Goal: Information Seeking & Learning: Compare options

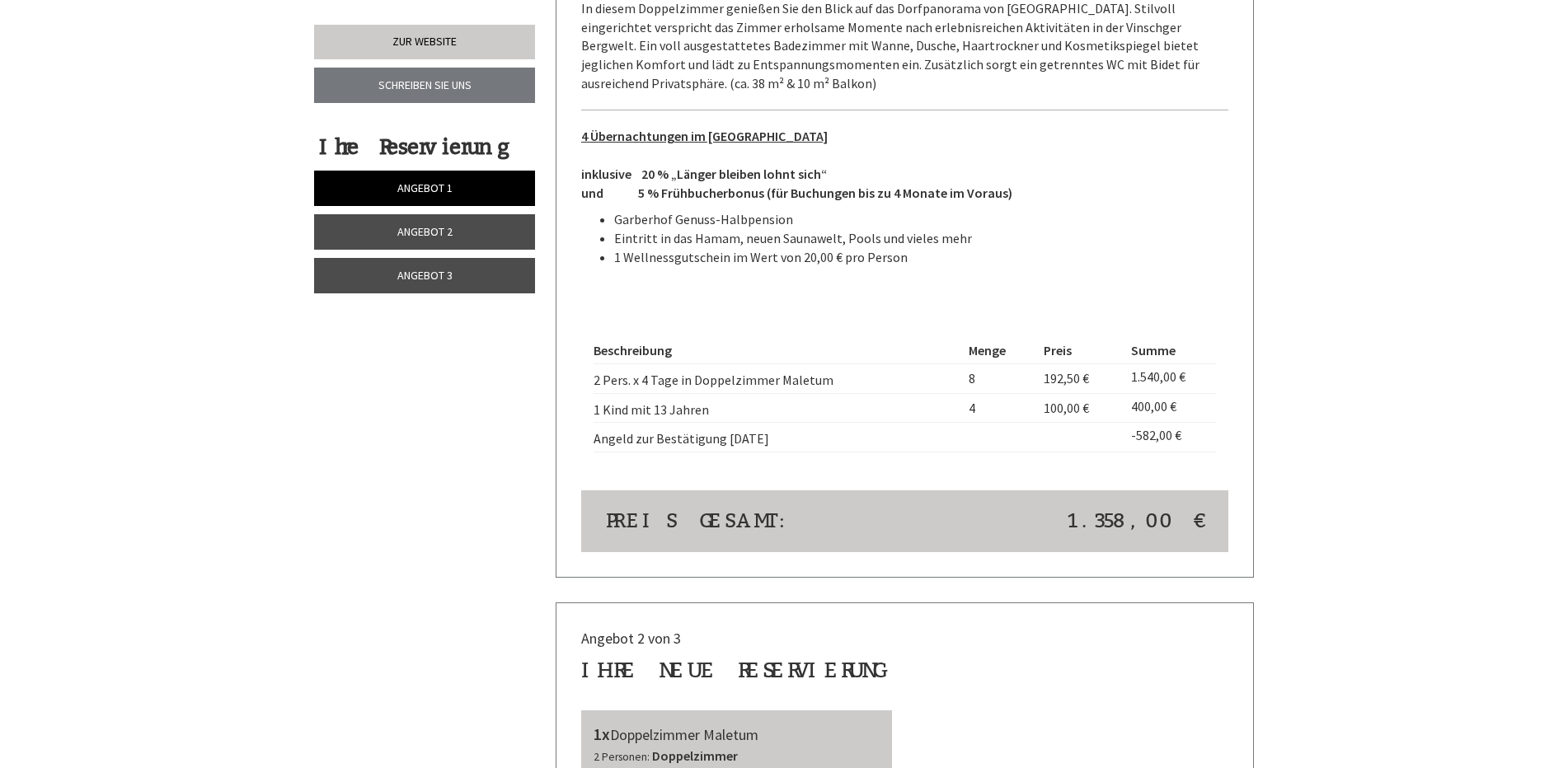
scroll to position [1154, 0]
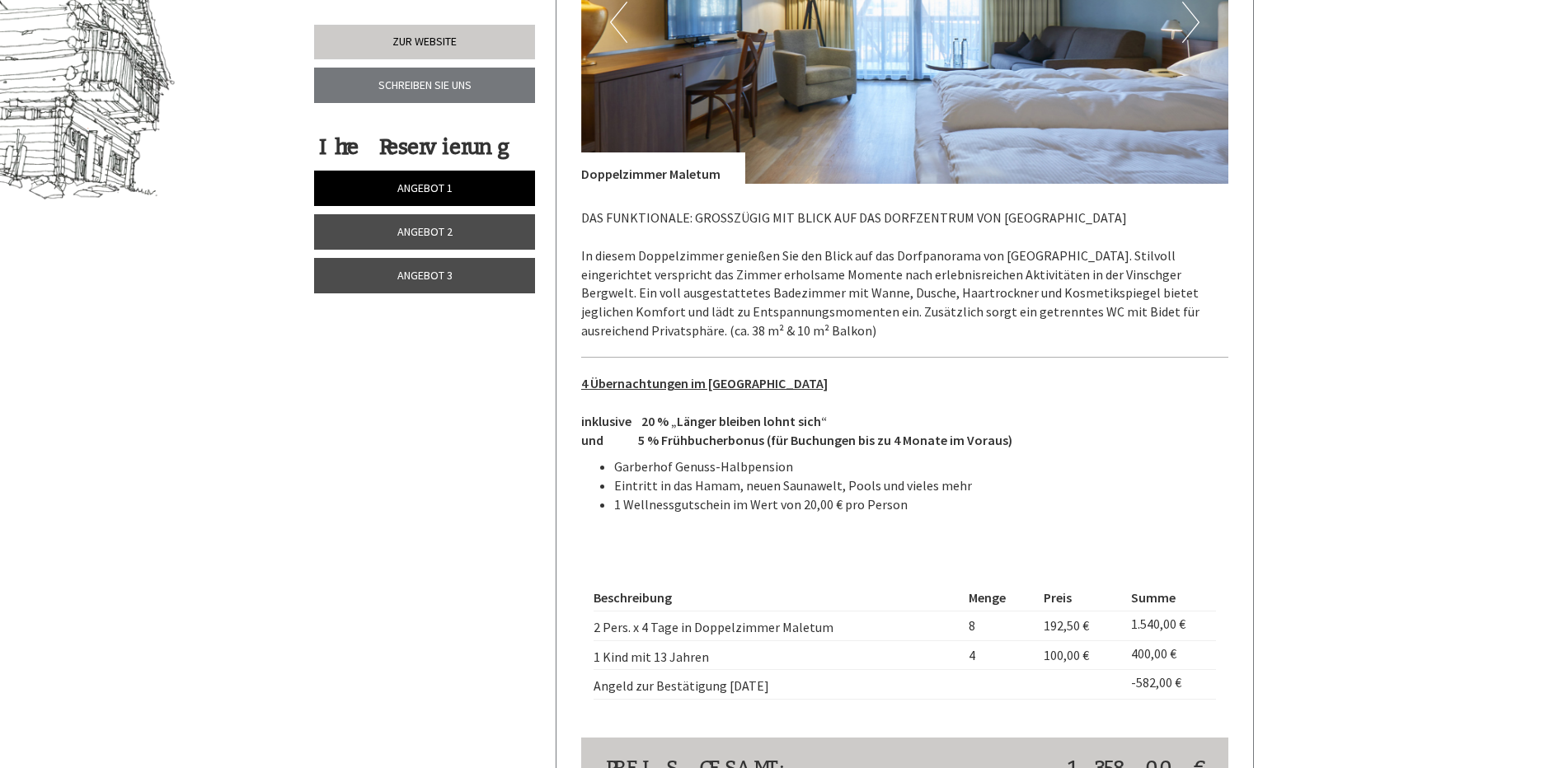
click at [416, 233] on span "Angebot 2" at bounding box center [425, 232] width 55 height 14
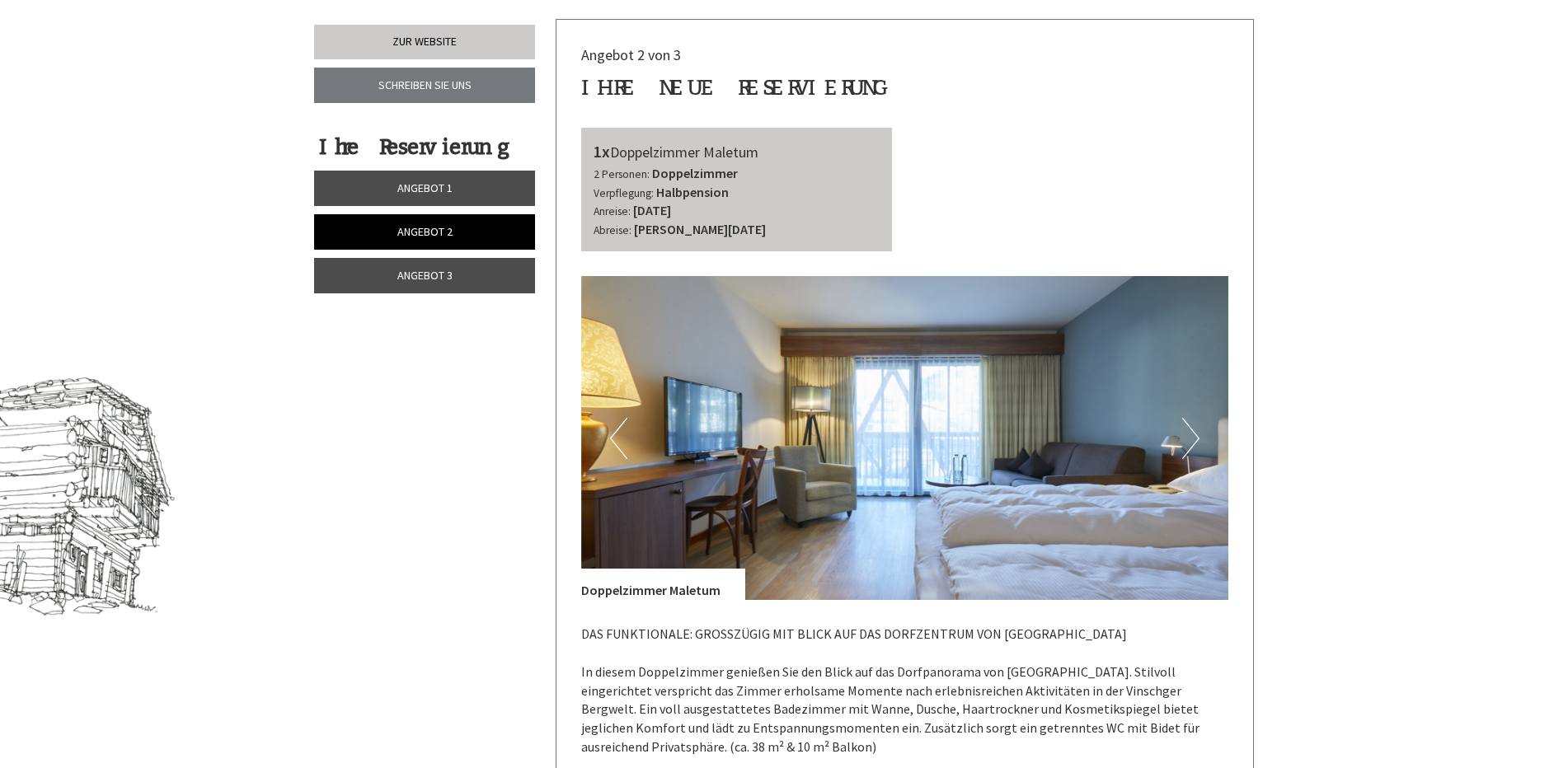
click at [415, 274] on span "Angebot 3" at bounding box center [425, 275] width 55 height 14
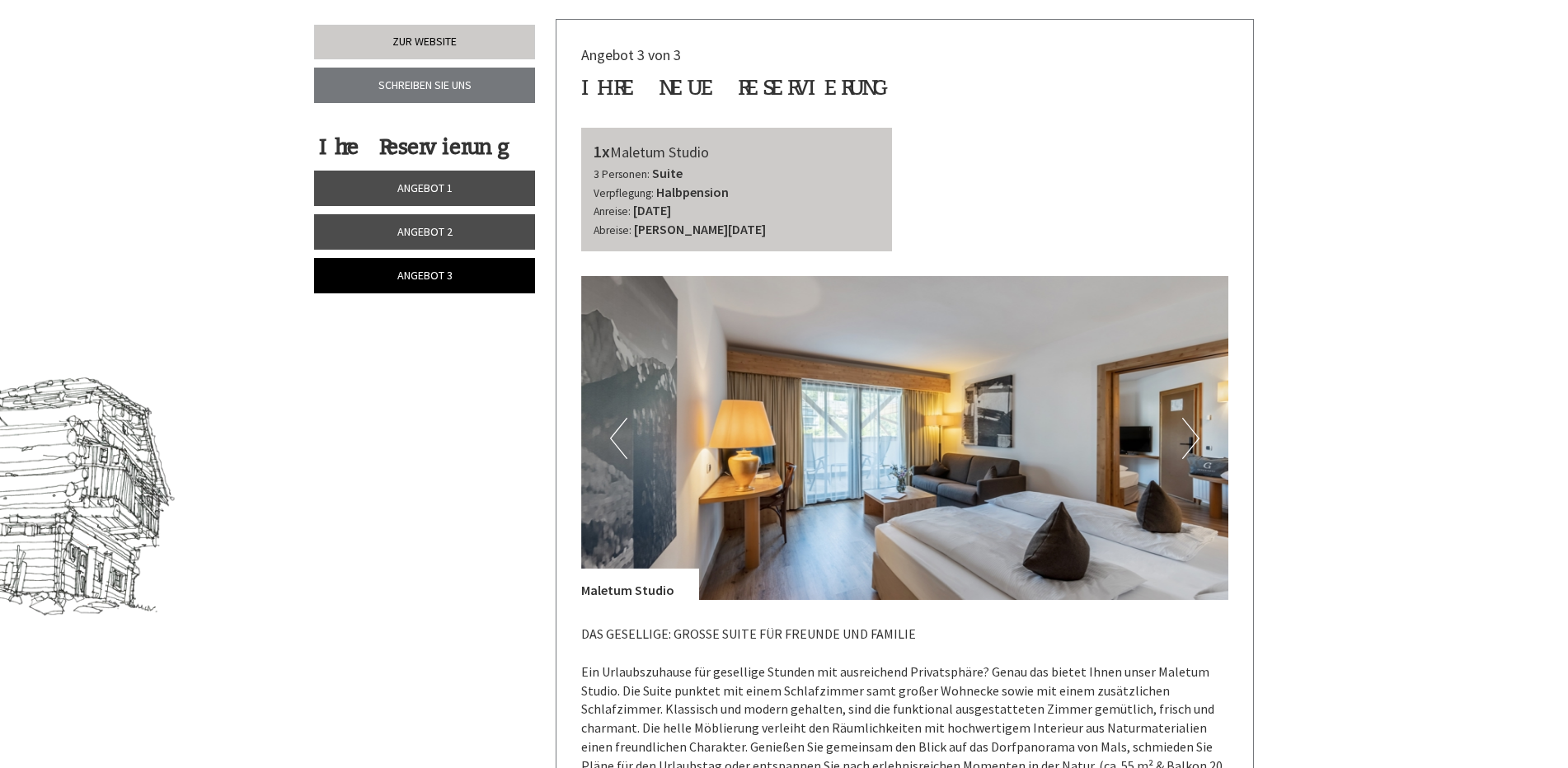
click at [409, 193] on span "Angebot 1" at bounding box center [425, 187] width 55 height 14
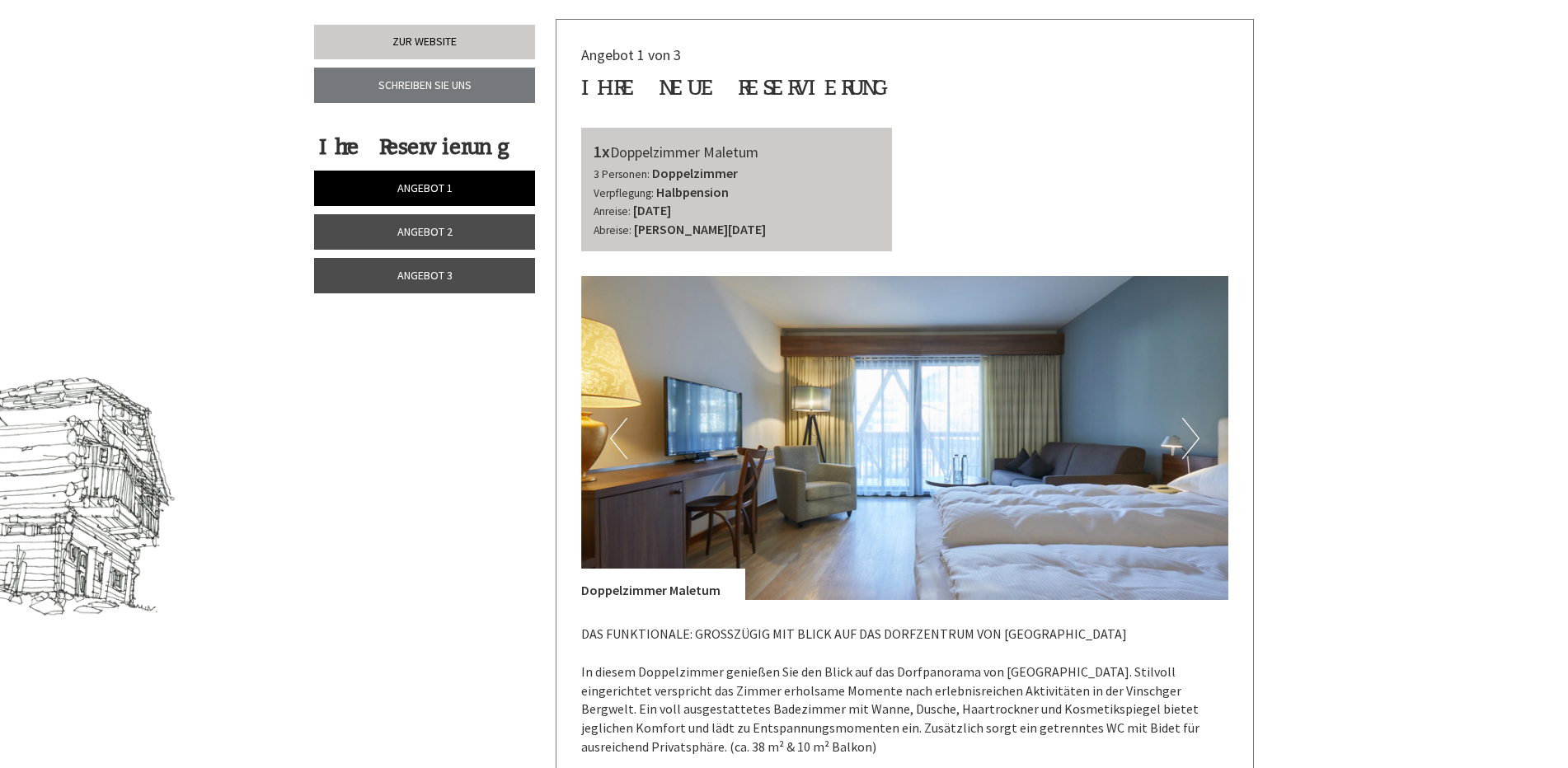
click at [408, 236] on span "Angebot 2" at bounding box center [425, 232] width 55 height 14
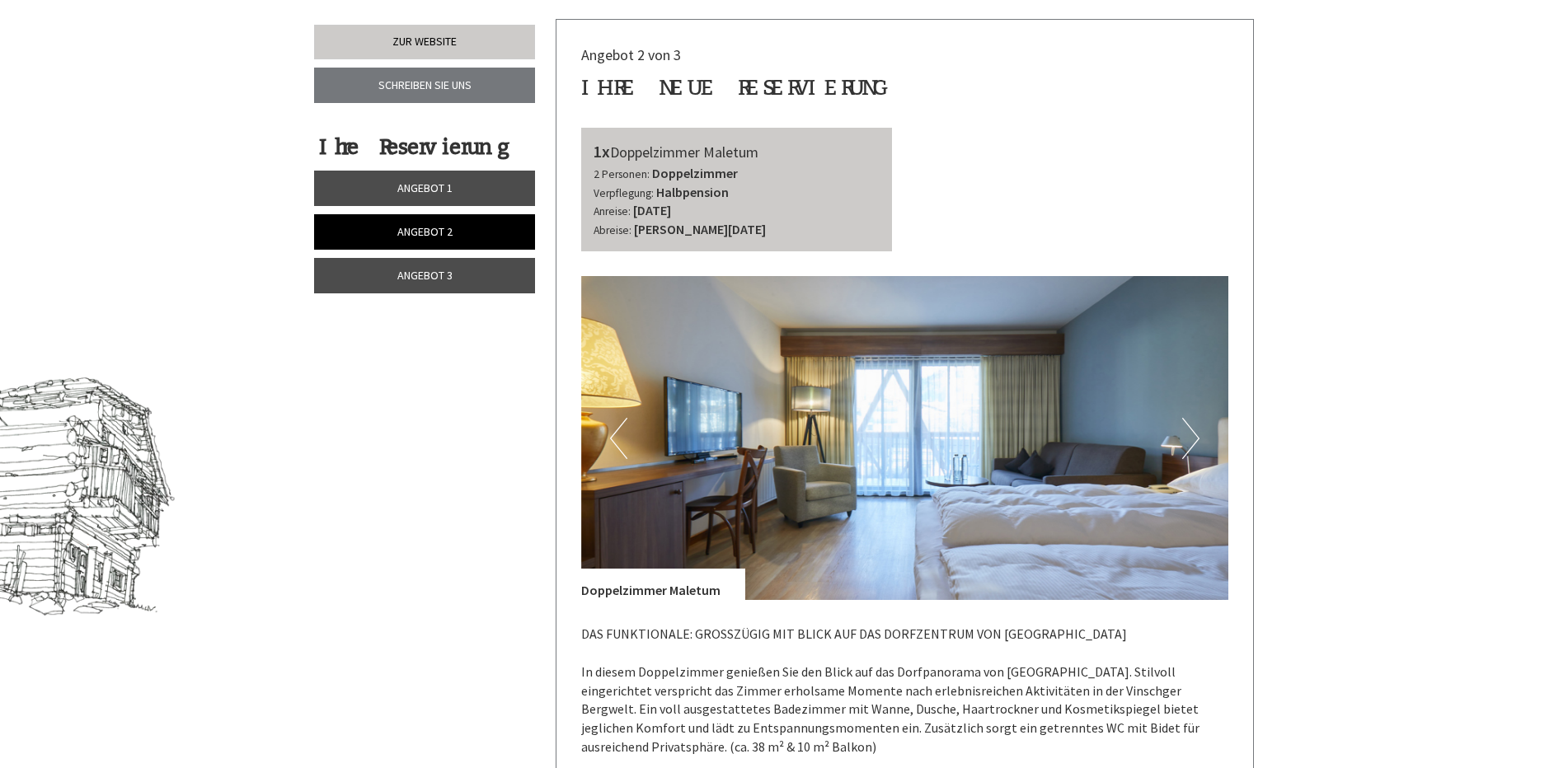
click at [407, 280] on span "Angebot 3" at bounding box center [425, 275] width 55 height 14
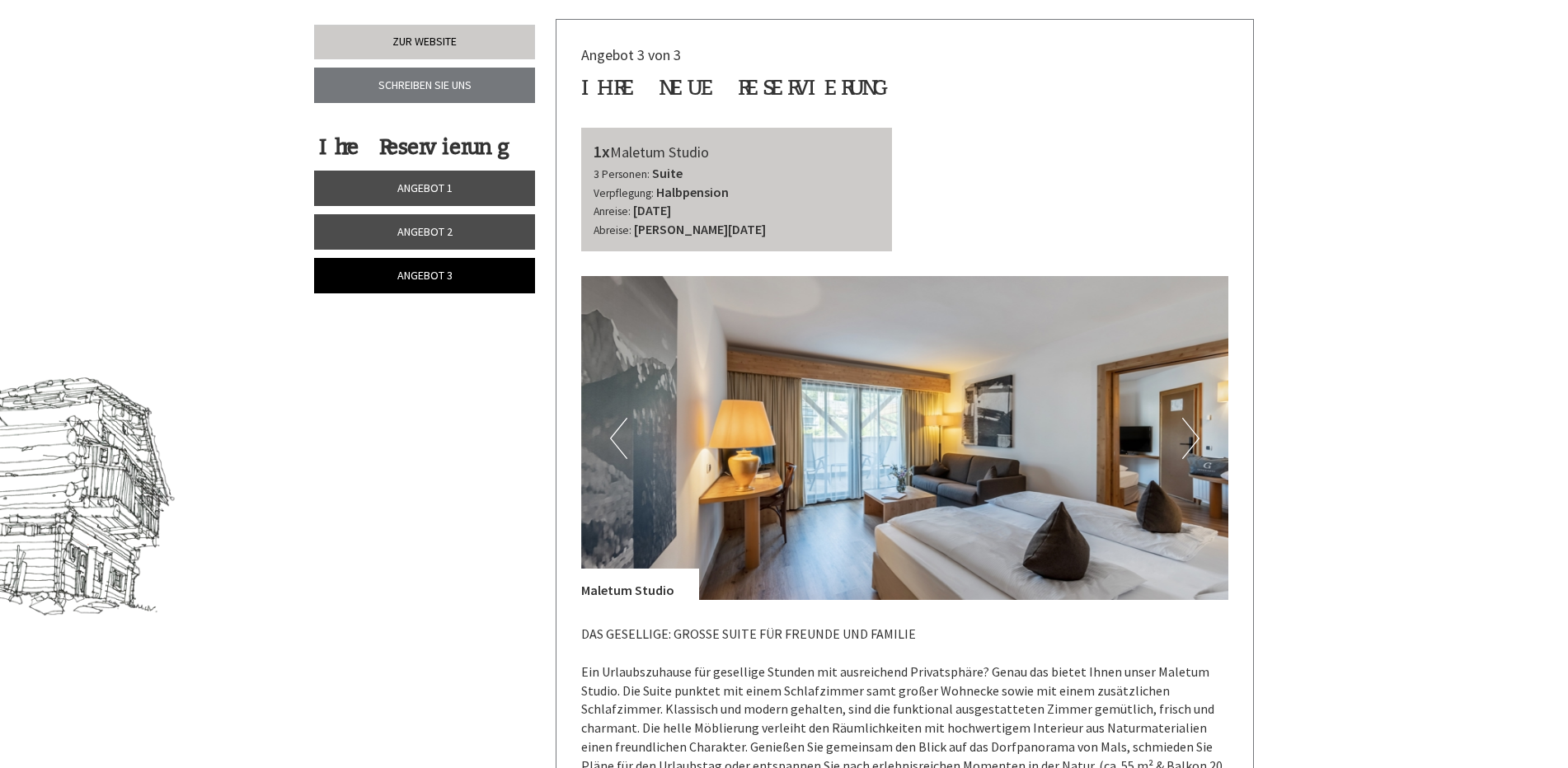
click at [406, 174] on link "Angebot 1" at bounding box center [424, 187] width 221 height 35
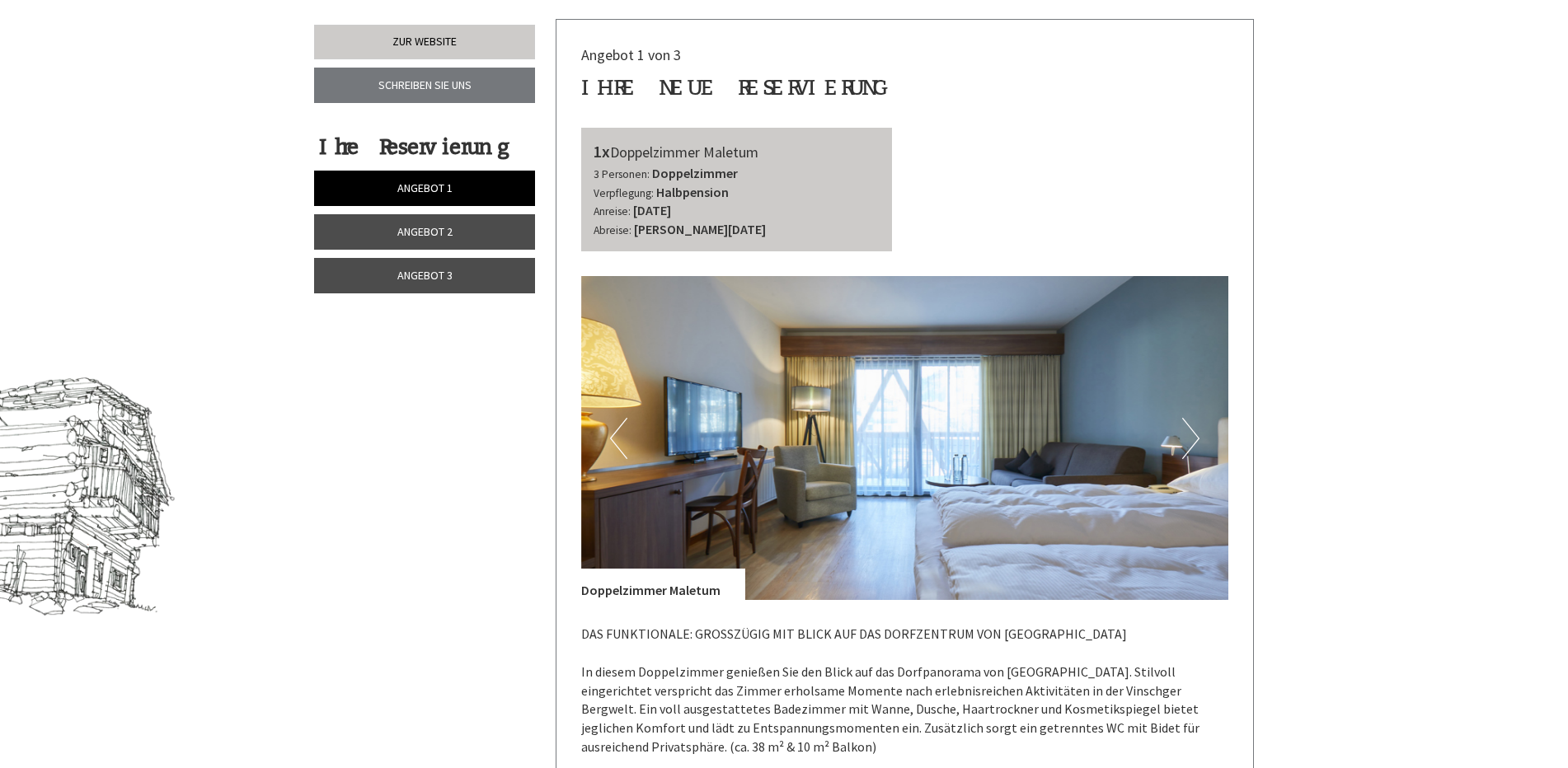
click at [404, 237] on span "Angebot 2" at bounding box center [425, 232] width 55 height 14
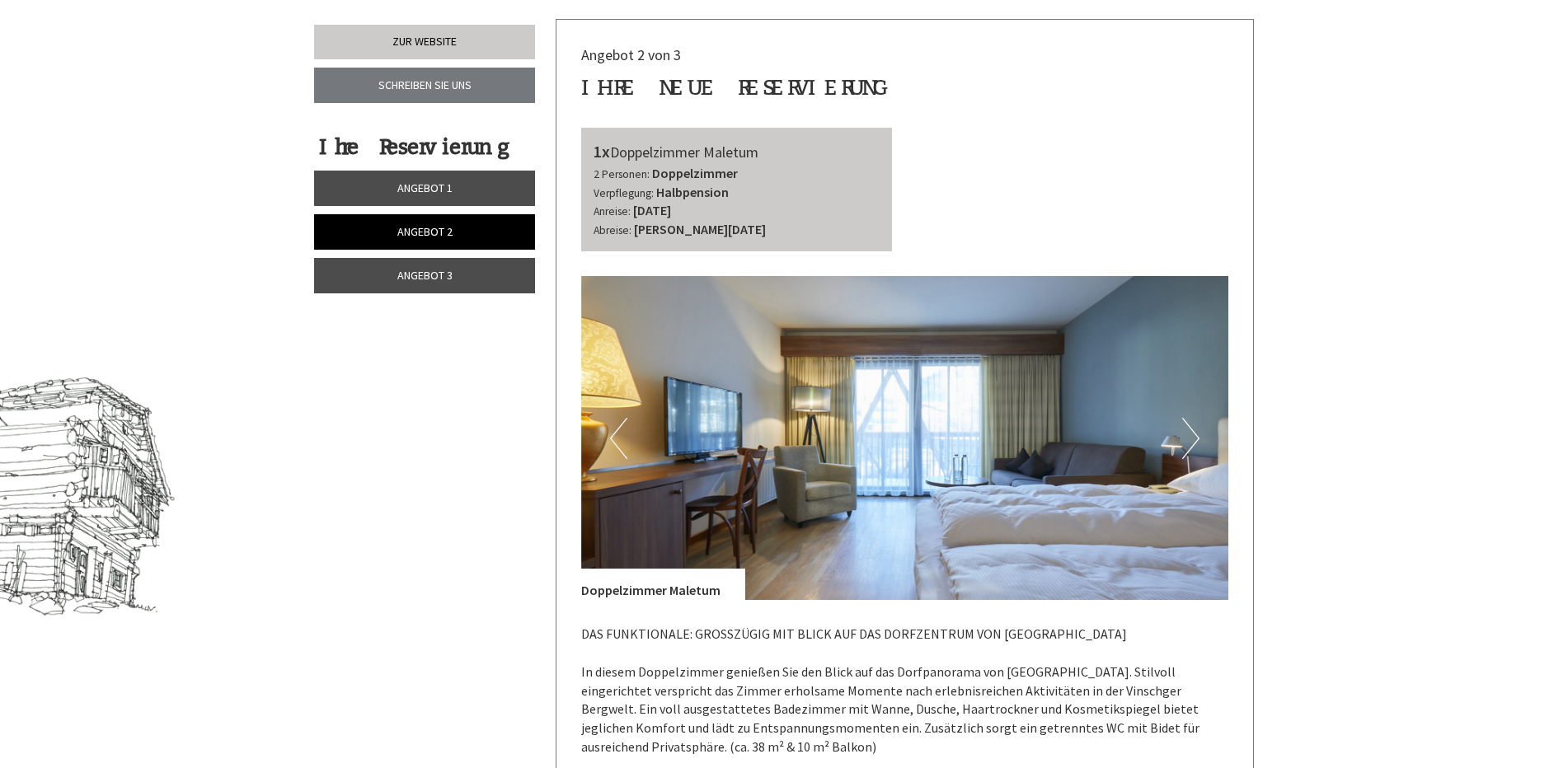
click at [408, 276] on span "Angebot 3" at bounding box center [425, 275] width 55 height 14
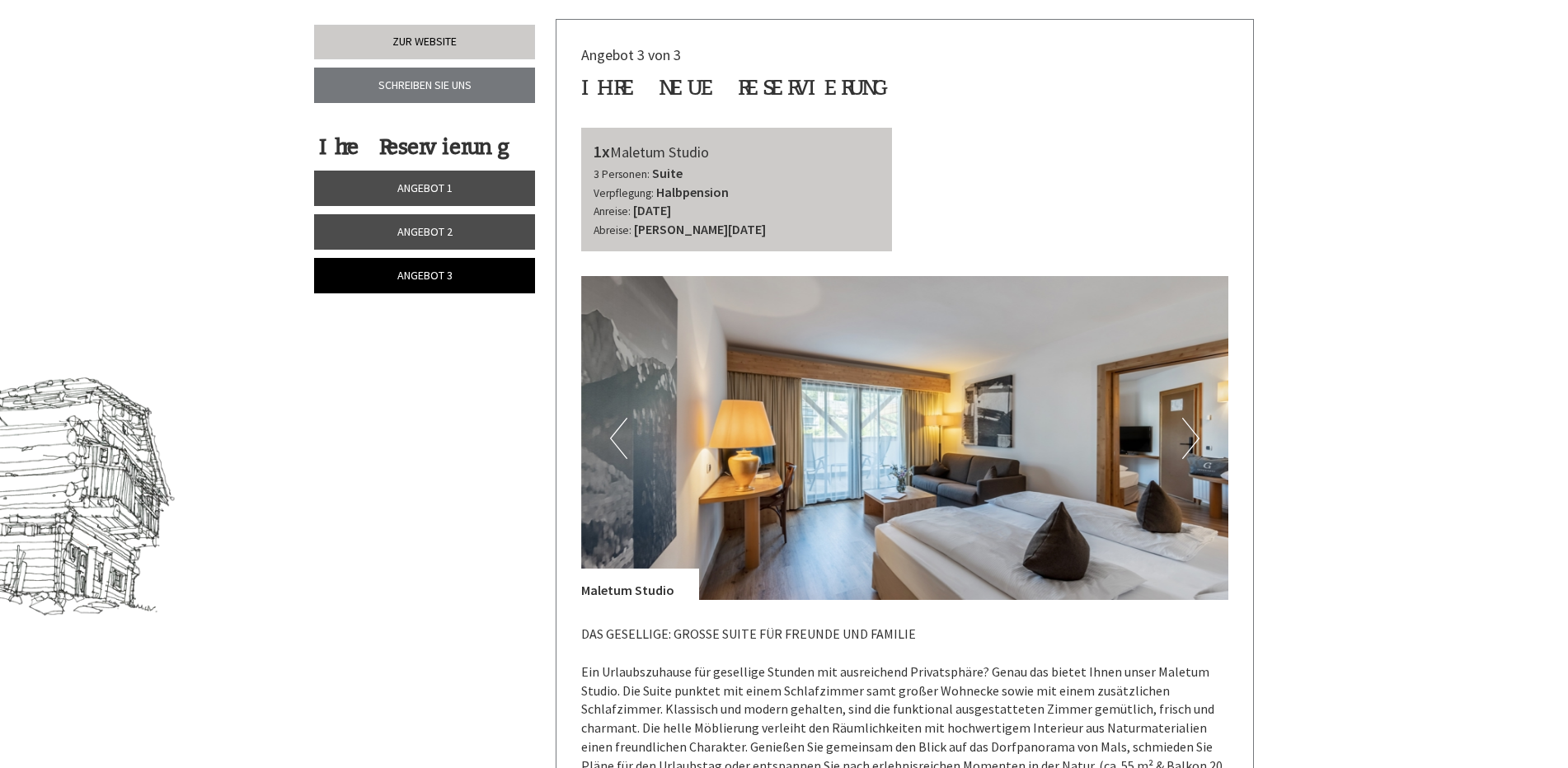
click at [409, 189] on span "Angebot 1" at bounding box center [425, 187] width 55 height 14
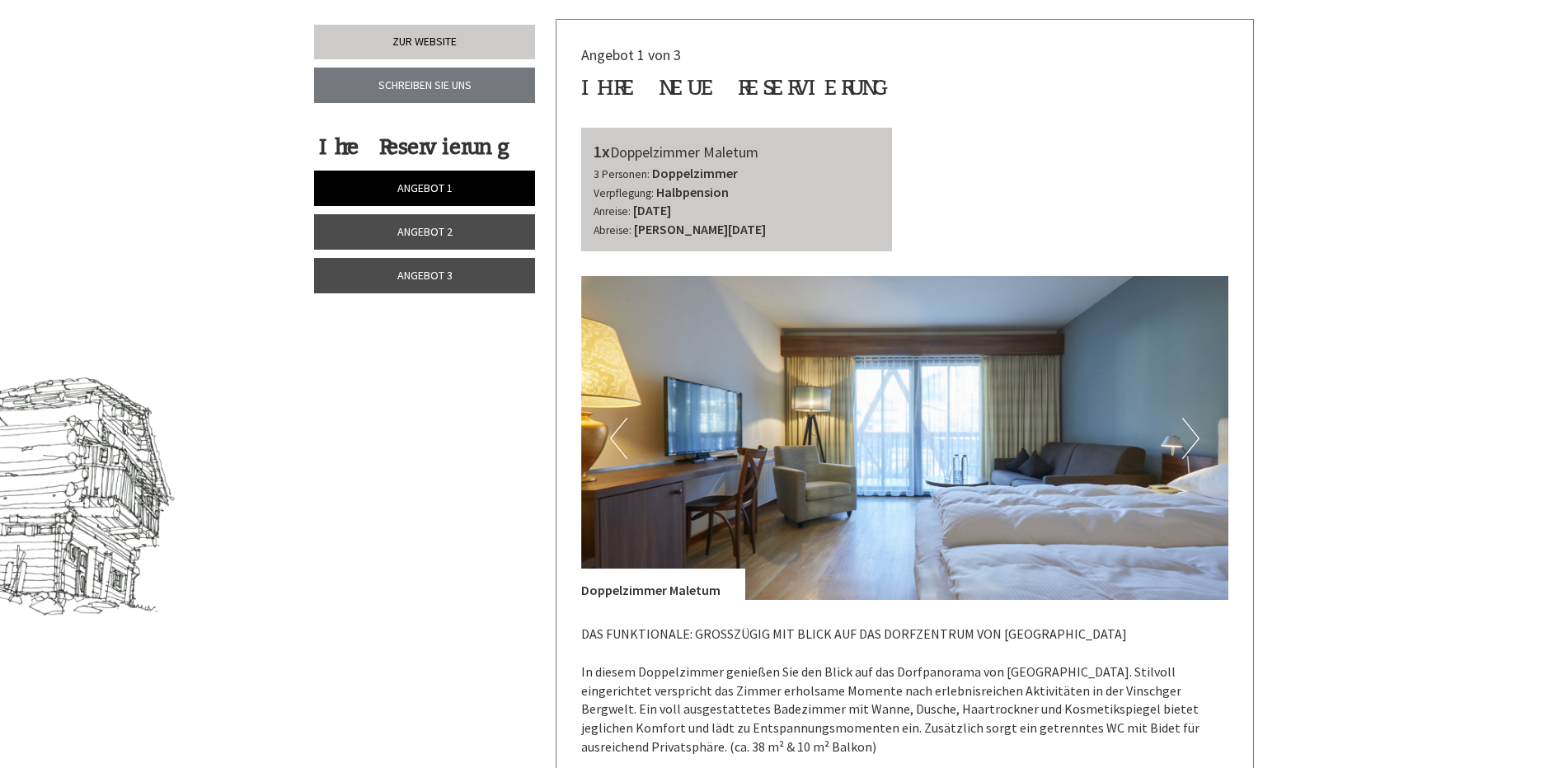
click at [409, 229] on span "Angebot 2" at bounding box center [425, 232] width 55 height 14
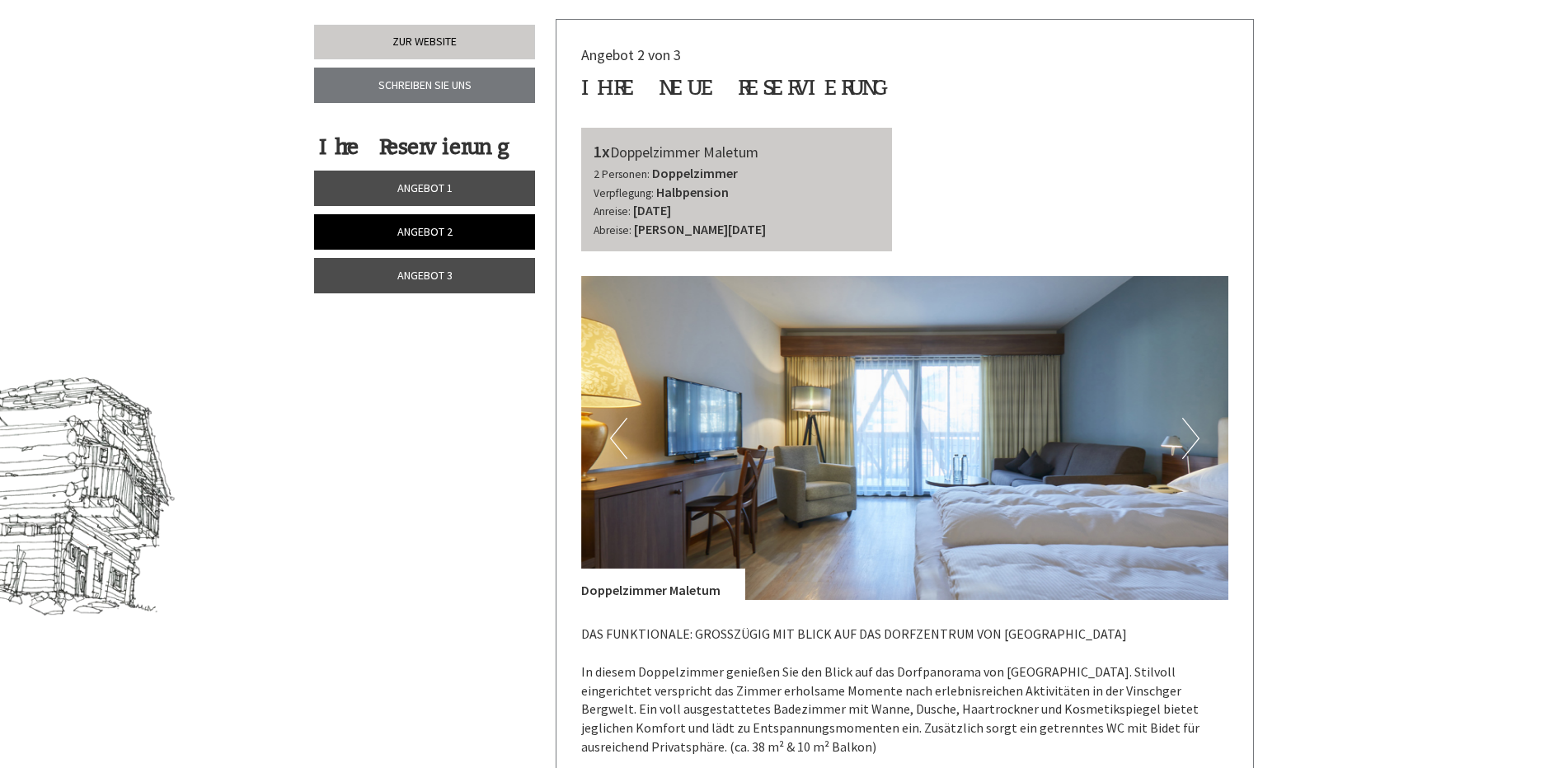
click at [412, 275] on span "Angebot 3" at bounding box center [425, 275] width 55 height 14
